Goal: Find specific page/section: Find specific page/section

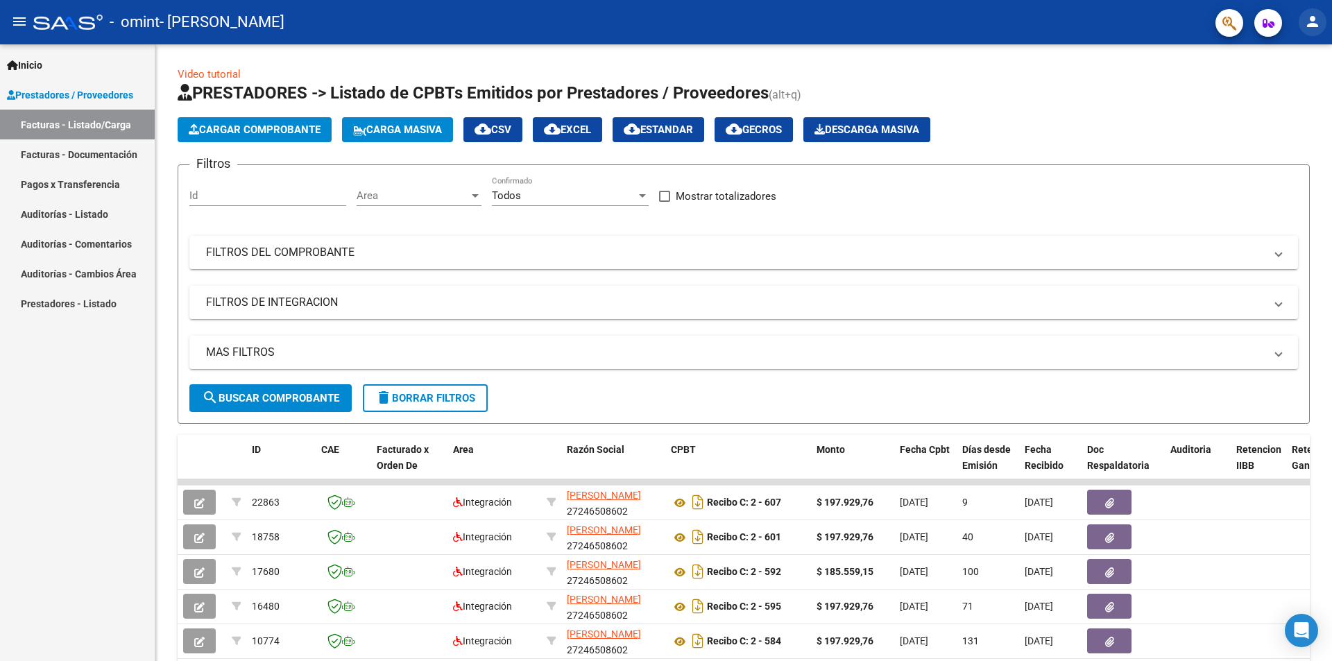
click at [1314, 24] on mat-icon "person" at bounding box center [1312, 21] width 17 height 17
click at [1269, 30] on div at bounding box center [666, 330] width 1332 height 661
click at [1269, 30] on span "button" at bounding box center [1268, 23] width 12 height 28
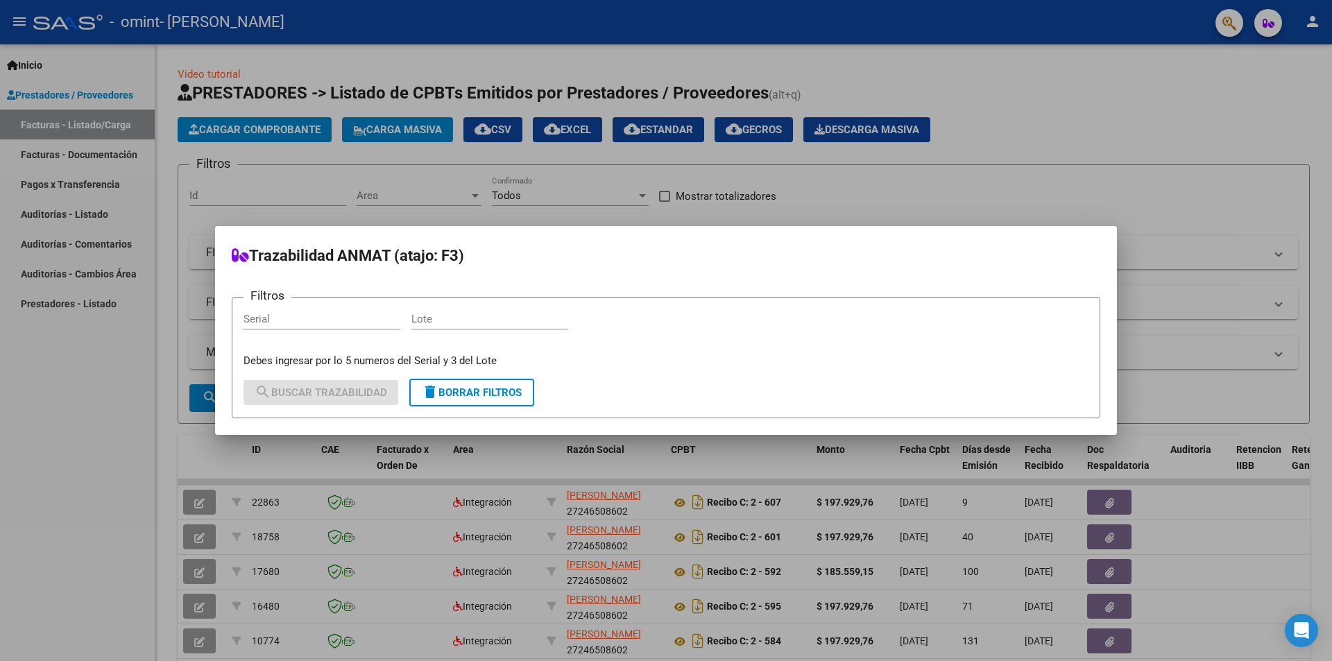
click at [1269, 30] on div at bounding box center [666, 330] width 1332 height 661
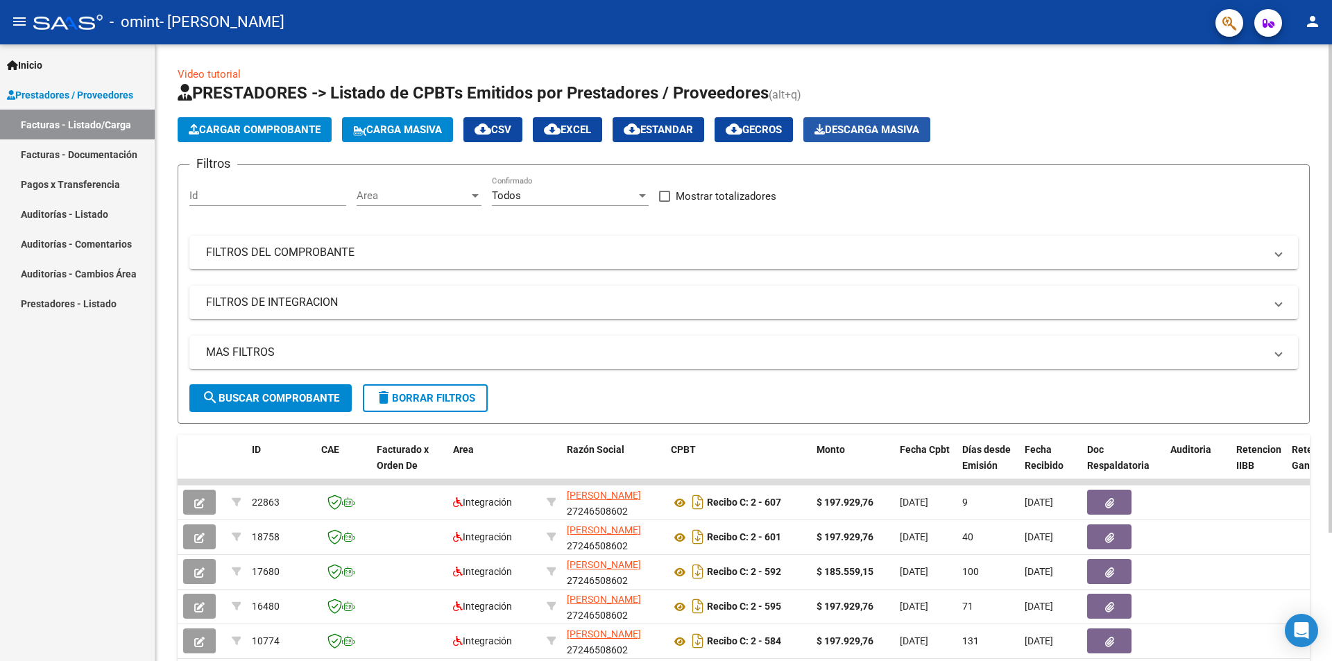
click at [872, 131] on span "Descarga Masiva" at bounding box center [866, 129] width 105 height 12
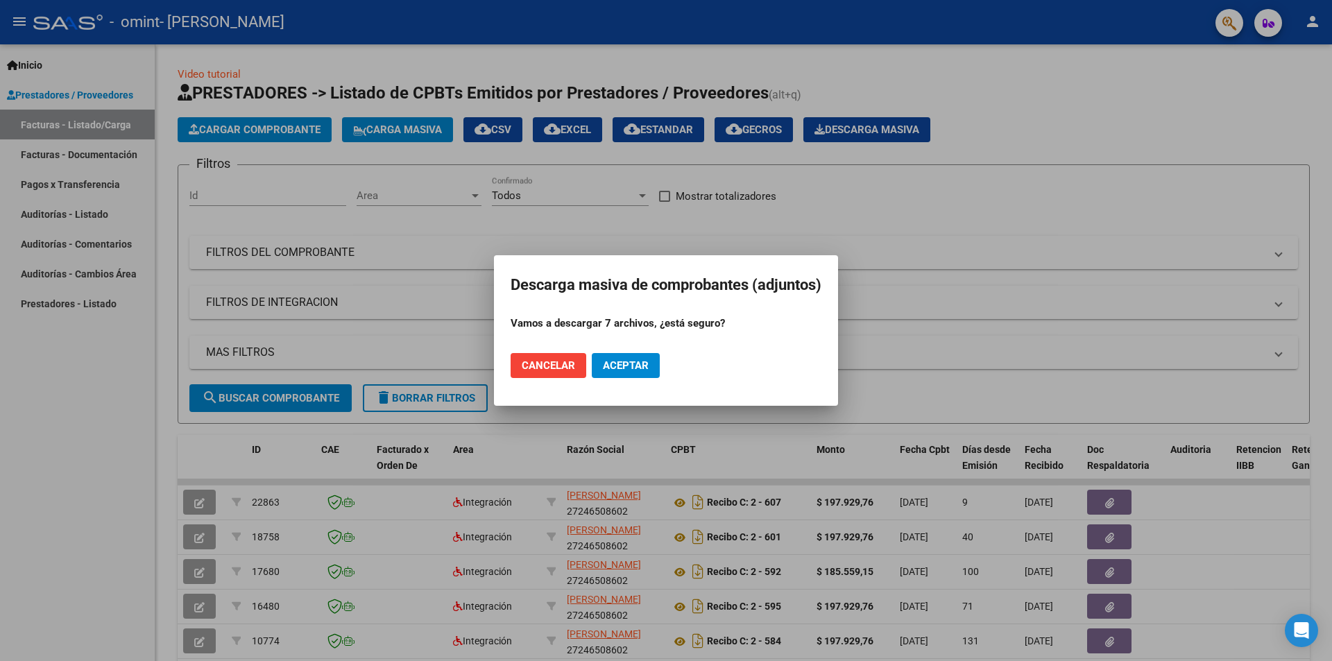
click at [553, 363] on span "Cancelar" at bounding box center [548, 365] width 53 height 12
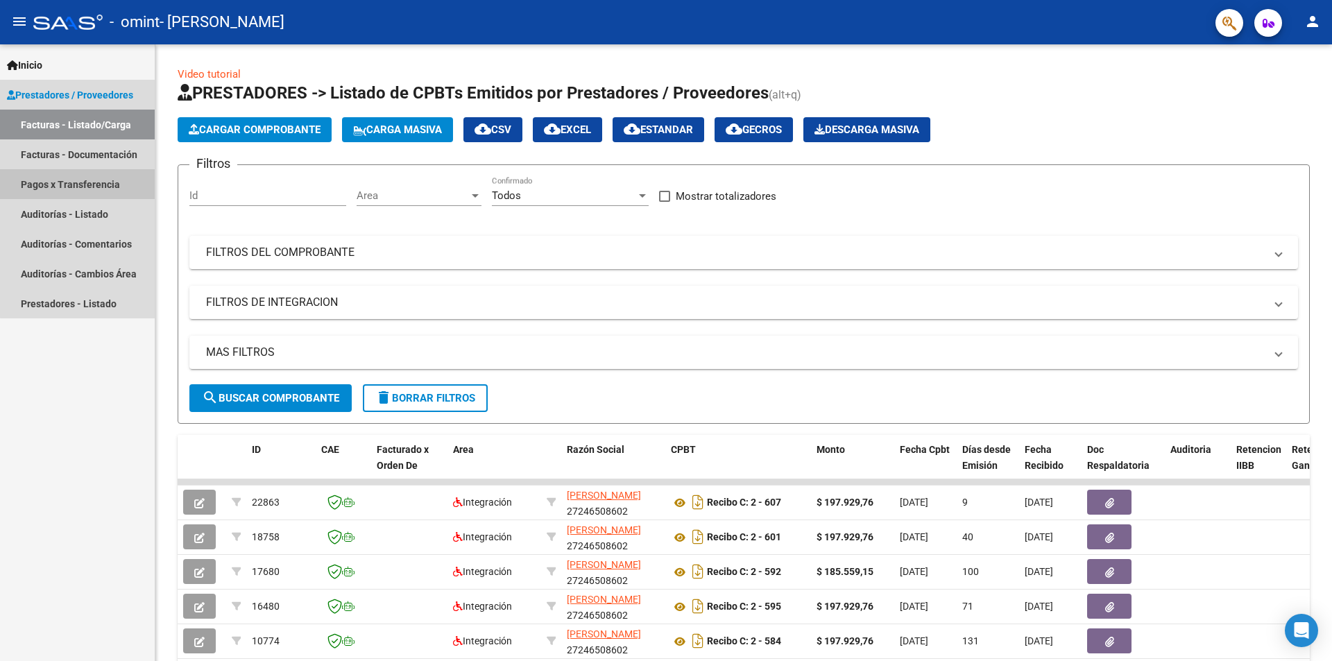
click at [102, 183] on link "Pagos x Transferencia" at bounding box center [77, 184] width 155 height 30
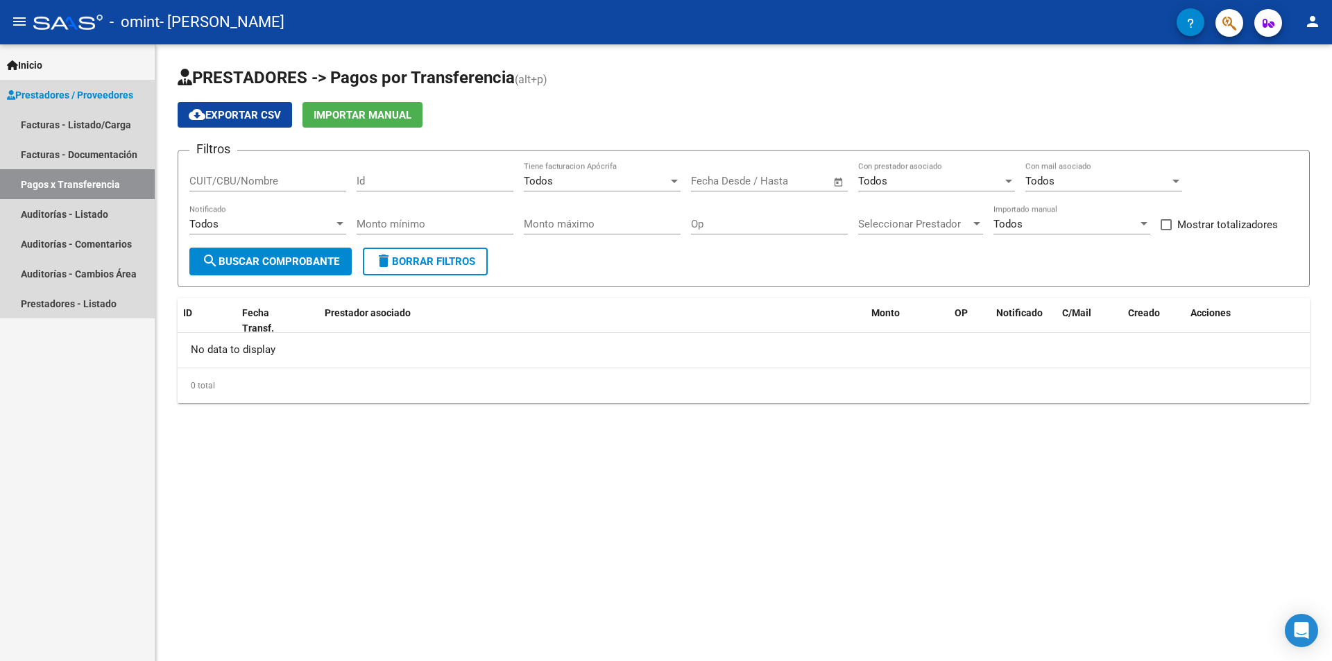
click at [40, 93] on span "Prestadores / Proveedores" at bounding box center [70, 94] width 126 height 15
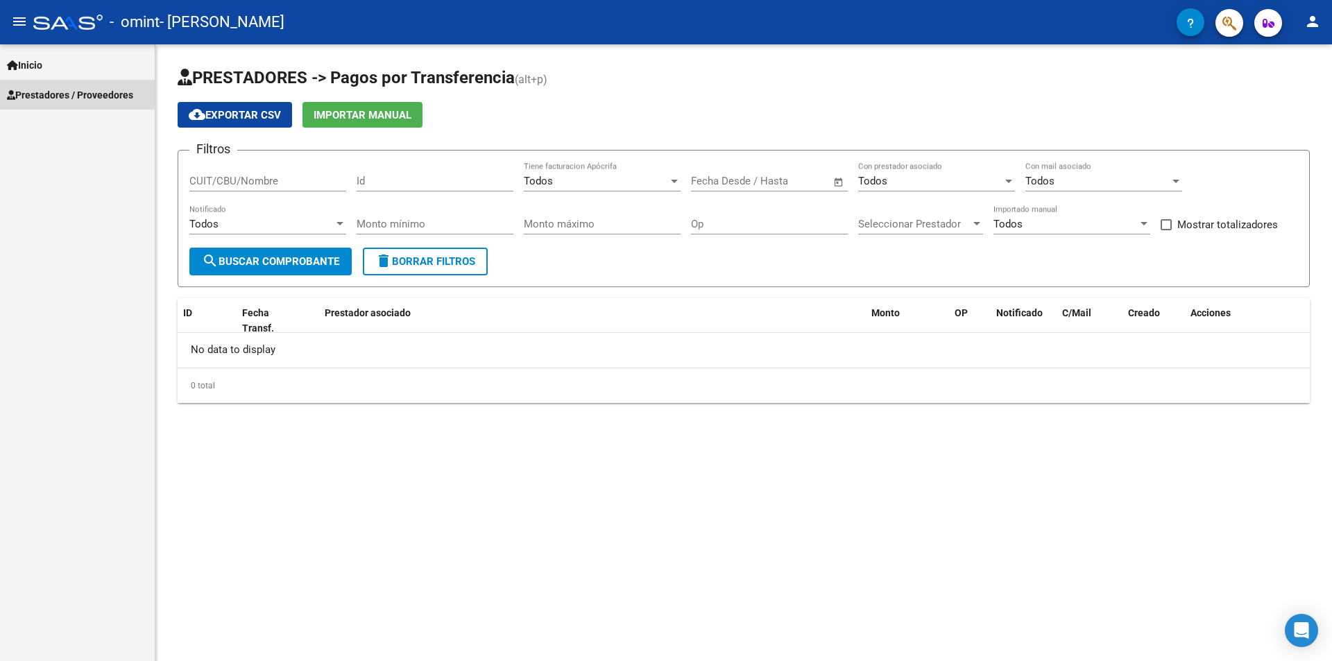
click at [70, 95] on span "Prestadores / Proveedores" at bounding box center [70, 94] width 126 height 15
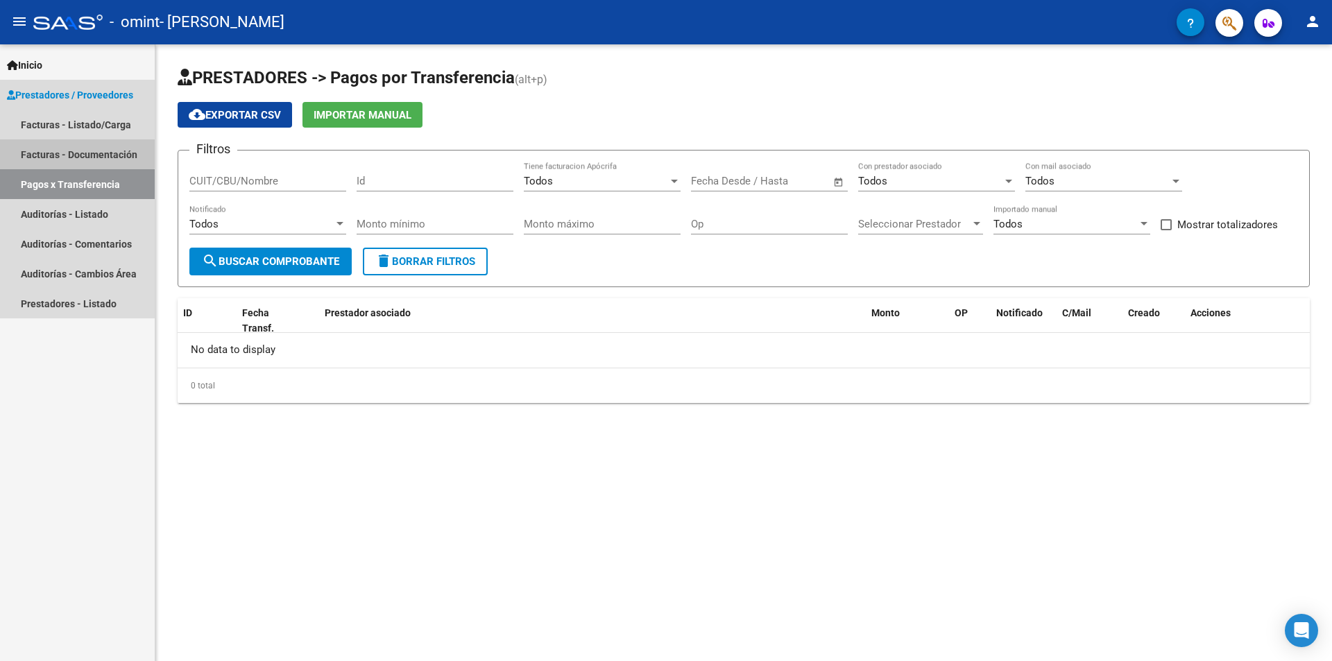
click at [52, 152] on link "Facturas - Documentación" at bounding box center [77, 154] width 155 height 30
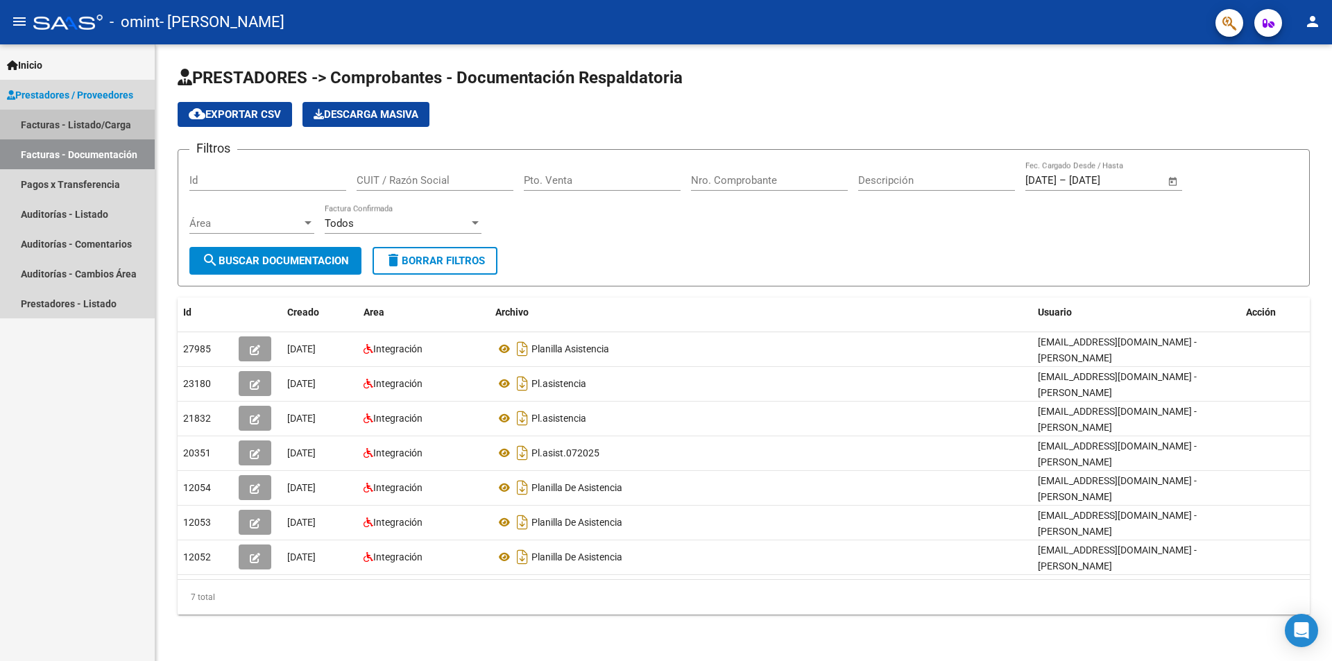
click at [38, 123] on link "Facturas - Listado/Carga" at bounding box center [77, 125] width 155 height 30
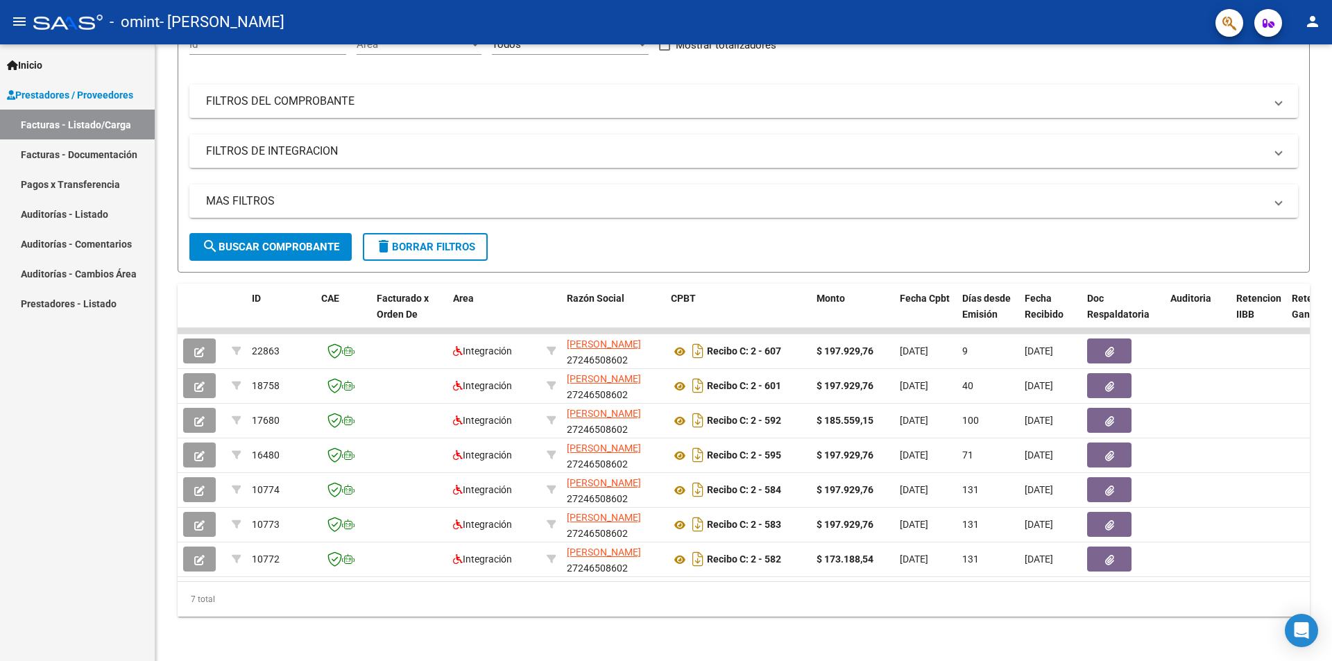
click at [44, 154] on link "Facturas - Documentación" at bounding box center [77, 154] width 155 height 30
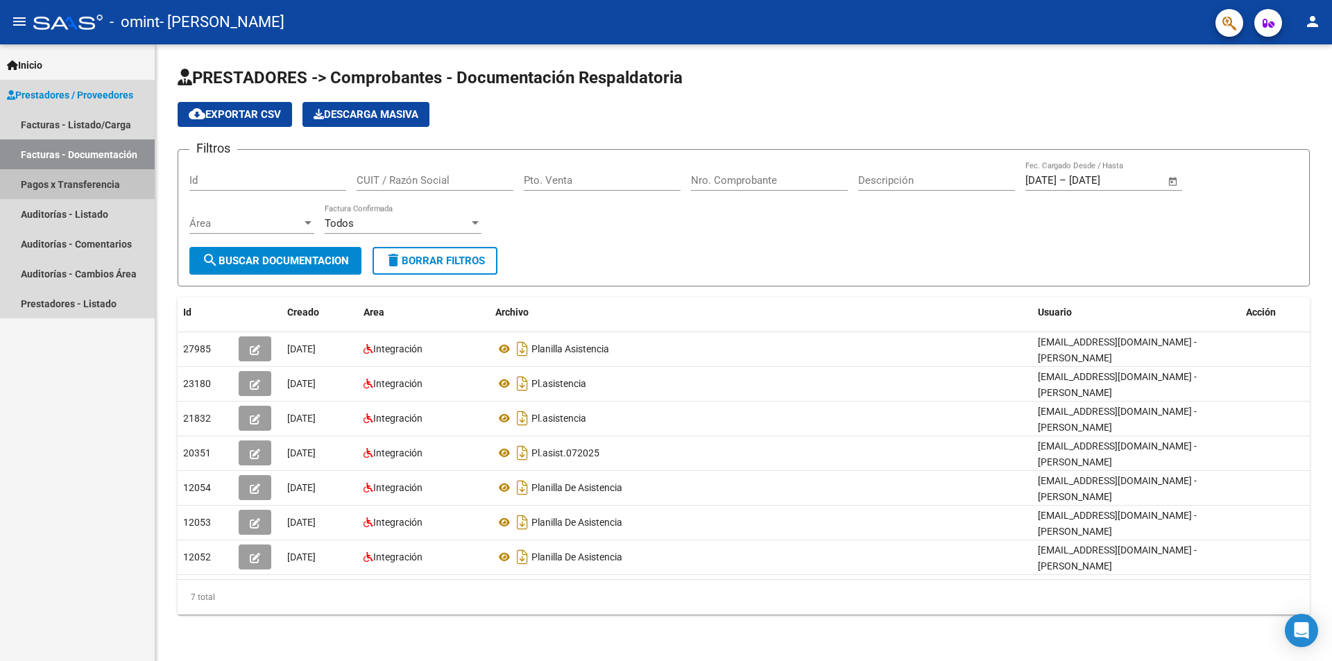
click at [56, 185] on link "Pagos x Transferencia" at bounding box center [77, 184] width 155 height 30
